Goal: Find specific page/section

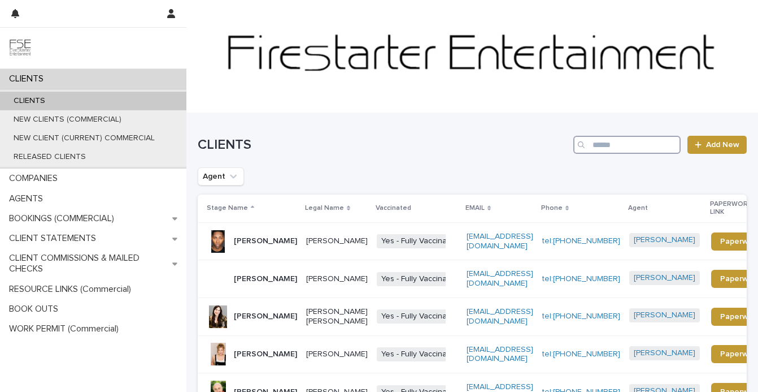
click at [604, 145] on input "Search" at bounding box center [627, 145] width 107 height 18
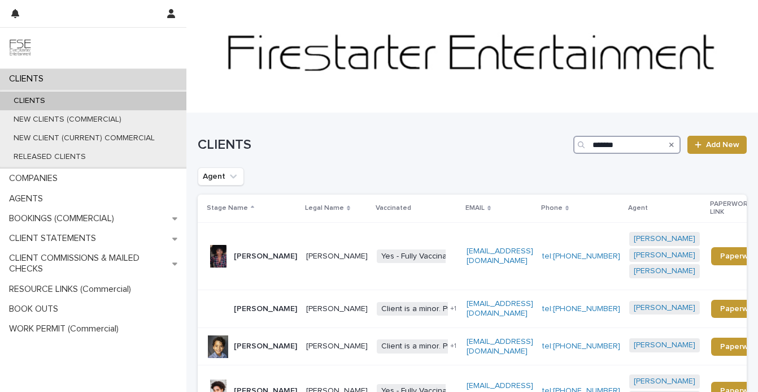
type input "*******"
